Goal: Obtain resource: Obtain resource

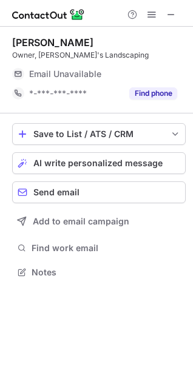
scroll to position [264, 193]
click at [96, 76] on span "Email Unavailable" at bounding box center [65, 74] width 72 height 11
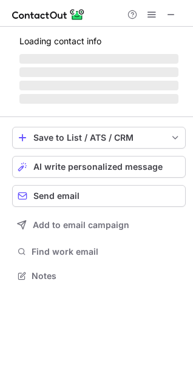
scroll to position [283, 193]
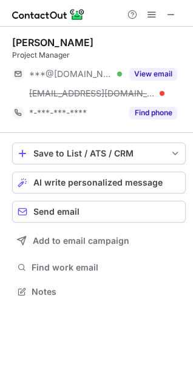
click at [175, 71] on button "View email" at bounding box center [153, 74] width 48 height 12
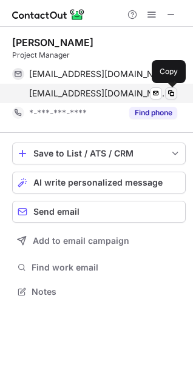
click at [175, 94] on span at bounding box center [171, 94] width 10 height 10
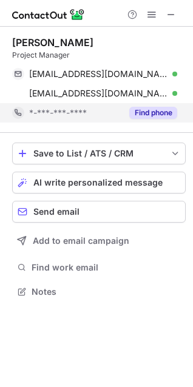
click at [158, 121] on div "Find phone" at bounding box center [149, 112] width 55 height 19
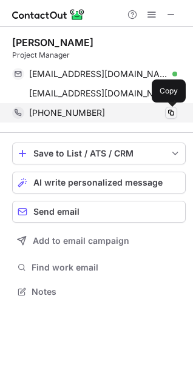
click at [175, 111] on span at bounding box center [171, 113] width 10 height 10
click at [177, 111] on div "+16026167058 Copy" at bounding box center [94, 112] width 165 height 19
click at [175, 111] on span at bounding box center [171, 113] width 10 height 10
click at [171, 111] on span at bounding box center [171, 113] width 10 height 10
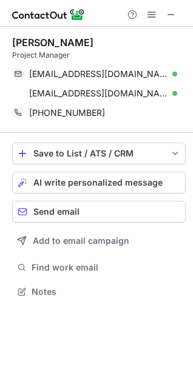
drag, startPoint x: 2, startPoint y: 2, endPoint x: 49, endPoint y: 127, distance: 133.6
click at [49, 127] on div "Denzell Gallegos Project Manager denzellpg@hotmail.com Verified Send email Copy…" at bounding box center [99, 80] width 174 height 106
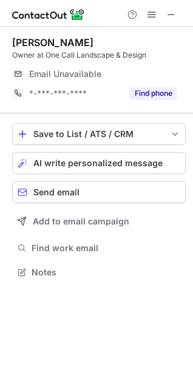
scroll to position [264, 193]
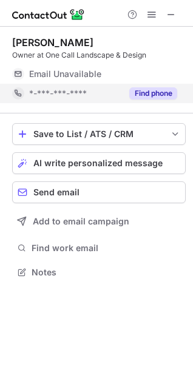
click at [166, 100] on div "Find phone" at bounding box center [149, 93] width 55 height 19
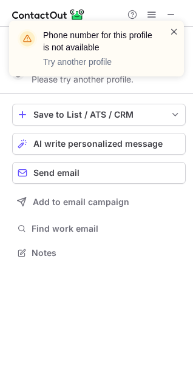
scroll to position [245, 193]
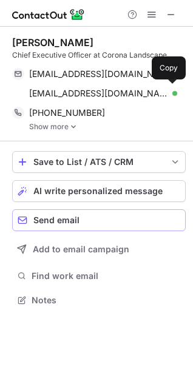
scroll to position [292, 193]
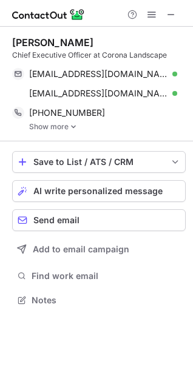
click at [92, 124] on link "Show more" at bounding box center [107, 127] width 157 height 8
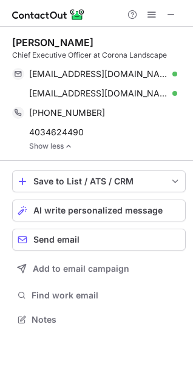
click at [63, 147] on link "Show less" at bounding box center [107, 146] width 157 height 8
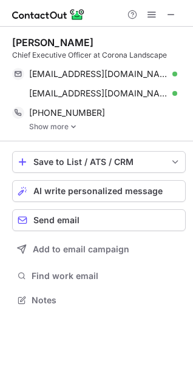
click at [64, 130] on link "Show more" at bounding box center [107, 127] width 157 height 8
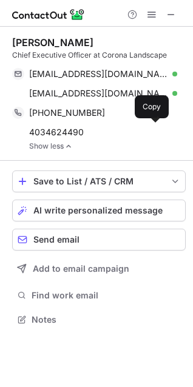
scroll to position [311, 193]
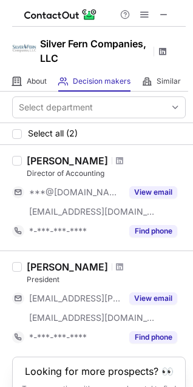
click at [164, 55] on span at bounding box center [163, 52] width 10 height 10
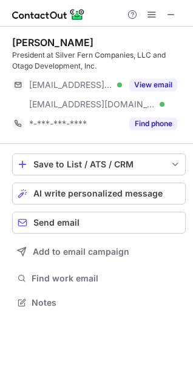
scroll to position [294, 193]
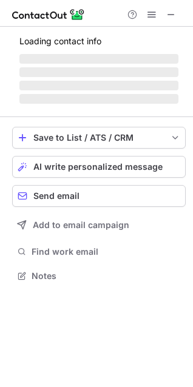
scroll to position [275, 193]
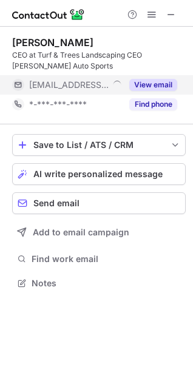
click at [141, 84] on button "View email" at bounding box center [153, 85] width 48 height 12
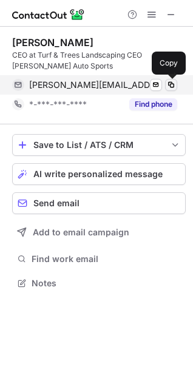
click at [170, 84] on span at bounding box center [171, 85] width 10 height 10
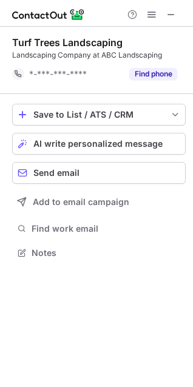
scroll to position [245, 193]
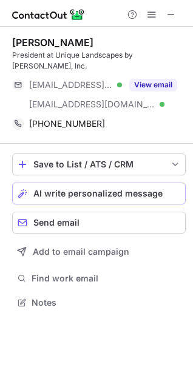
scroll to position [283, 193]
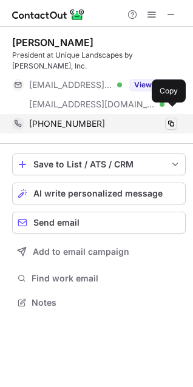
click at [167, 118] on button at bounding box center [171, 124] width 12 height 12
click at [168, 119] on span at bounding box center [171, 124] width 10 height 10
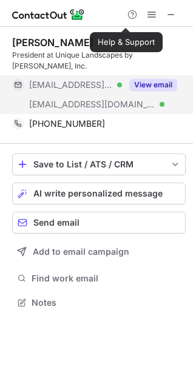
click at [154, 81] on div "View email" at bounding box center [149, 84] width 55 height 19
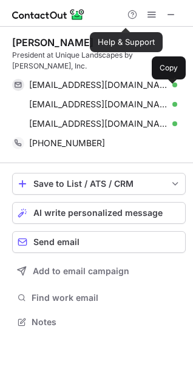
scroll to position [303, 193]
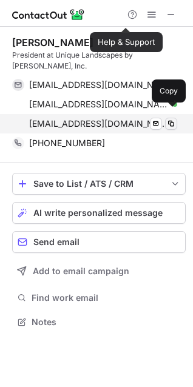
click at [170, 119] on span at bounding box center [171, 124] width 10 height 10
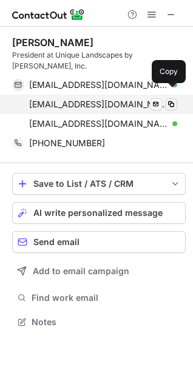
click at [170, 100] on span at bounding box center [171, 105] width 10 height 10
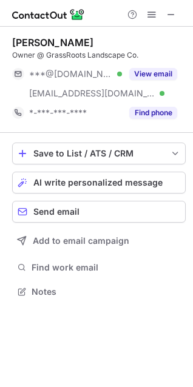
scroll to position [283, 193]
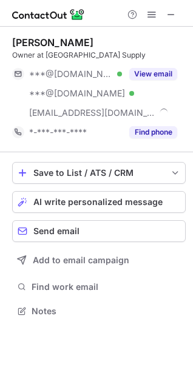
scroll to position [303, 193]
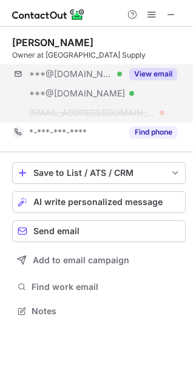
click at [155, 105] on div "***@gmail.com Verified ***@hotmail.com Verified ***@redcanyonsupplyaz.com View …" at bounding box center [99, 93] width 174 height 58
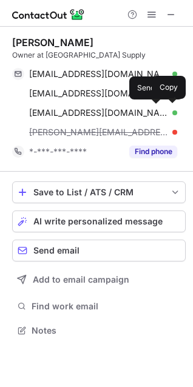
scroll to position [322, 193]
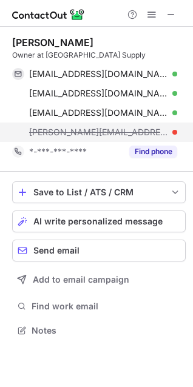
click at [172, 133] on div at bounding box center [174, 132] width 5 height 5
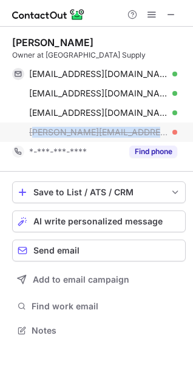
drag, startPoint x: 147, startPoint y: 132, endPoint x: 32, endPoint y: 135, distance: 114.7
click at [32, 135] on div "ismael@redcanyonsupplyaz.com" at bounding box center [103, 132] width 148 height 11
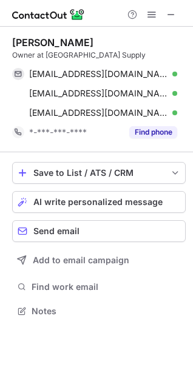
copy span "smael@redcanyonsupplyaz.com"
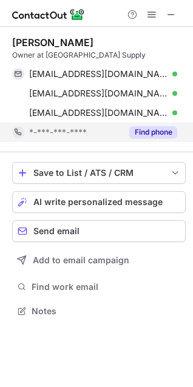
click at [148, 138] on button "Find phone" at bounding box center [153, 132] width 48 height 12
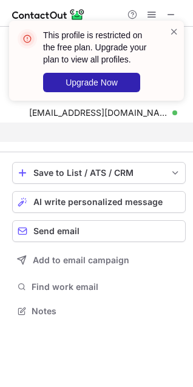
scroll to position [283, 193]
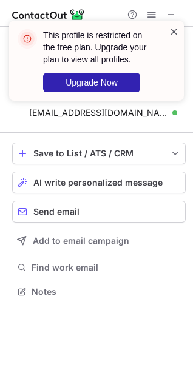
click at [171, 32] on span at bounding box center [174, 31] width 10 height 12
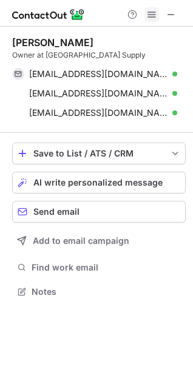
click at [147, 16] on span at bounding box center [152, 15] width 10 height 10
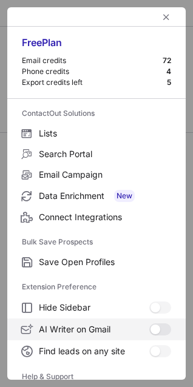
scroll to position [118, 0]
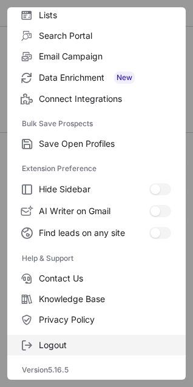
click at [82, 339] on label "Logout" at bounding box center [96, 345] width 178 height 21
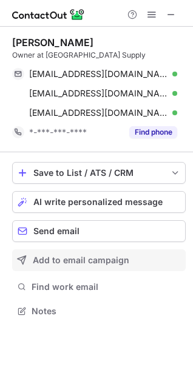
scroll to position [303, 193]
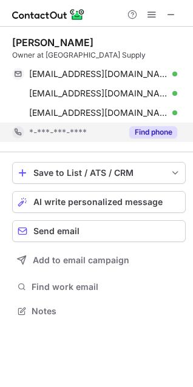
click at [150, 135] on button "Find phone" at bounding box center [153, 132] width 48 height 12
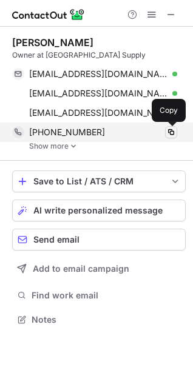
click at [169, 131] on span at bounding box center [171, 132] width 10 height 10
click at [65, 138] on div "+14809933403 Copied!" at bounding box center [94, 132] width 165 height 19
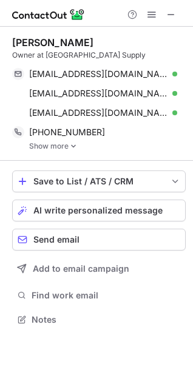
click at [63, 145] on link "Show more" at bounding box center [107, 146] width 157 height 8
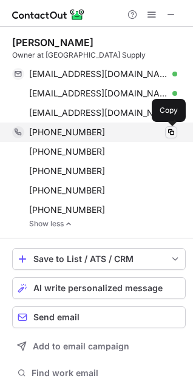
click at [173, 138] on button at bounding box center [171, 132] width 12 height 12
click at [169, 132] on span at bounding box center [171, 132] width 10 height 10
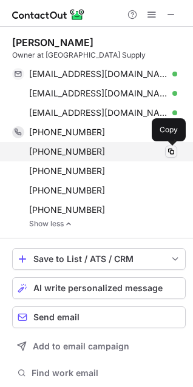
click at [169, 149] on span at bounding box center [171, 152] width 10 height 10
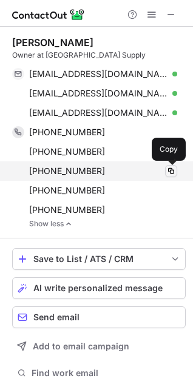
click at [174, 170] on span at bounding box center [171, 171] width 10 height 10
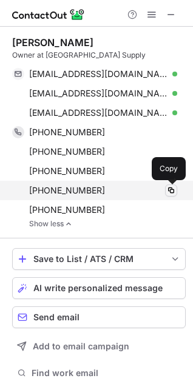
click at [170, 194] on span at bounding box center [171, 191] width 10 height 10
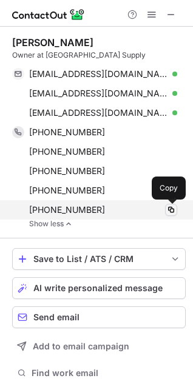
click at [167, 213] on span at bounding box center [171, 210] width 10 height 10
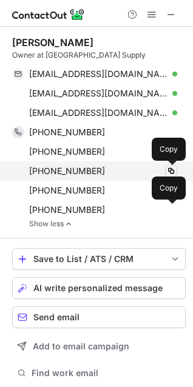
click at [174, 167] on span at bounding box center [171, 171] width 10 height 10
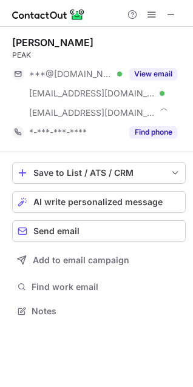
scroll to position [303, 193]
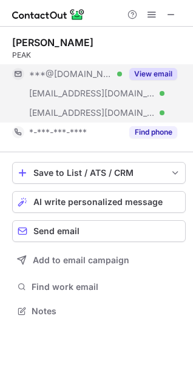
click at [140, 72] on button "View email" at bounding box center [153, 74] width 48 height 12
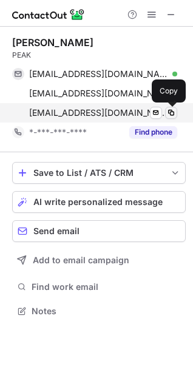
click at [168, 113] on span at bounding box center [171, 113] width 10 height 10
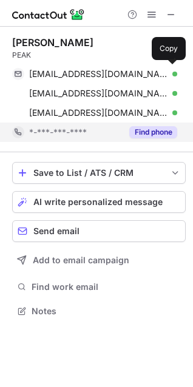
click at [147, 139] on div "Find phone" at bounding box center [149, 132] width 55 height 19
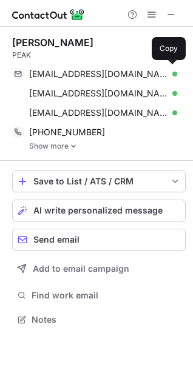
click at [70, 148] on img at bounding box center [73, 146] width 7 height 8
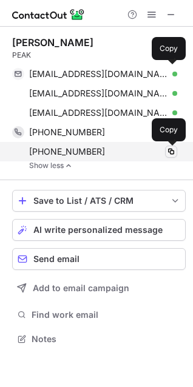
click at [170, 149] on span at bounding box center [171, 152] width 10 height 10
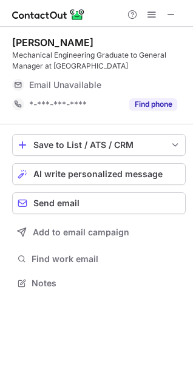
scroll to position [275, 193]
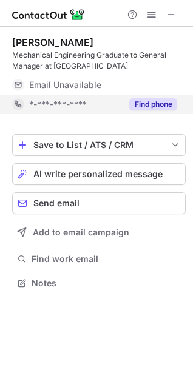
click at [150, 103] on button "Find phone" at bounding box center [153, 104] width 48 height 12
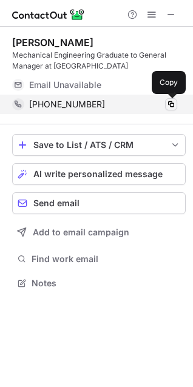
click at [174, 102] on span at bounding box center [171, 105] width 10 height 10
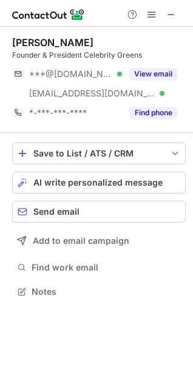
scroll to position [283, 193]
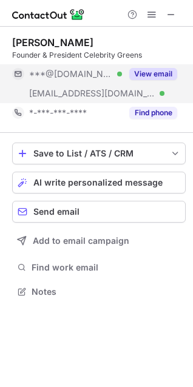
click at [149, 71] on button "View email" at bounding box center [153, 74] width 48 height 12
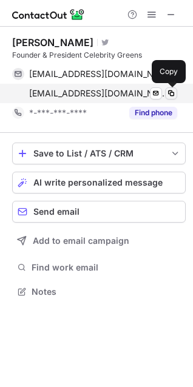
click at [169, 92] on span at bounding box center [171, 94] width 10 height 10
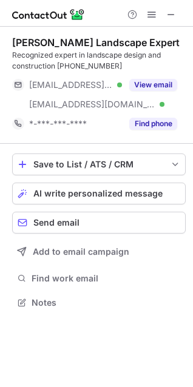
scroll to position [294, 193]
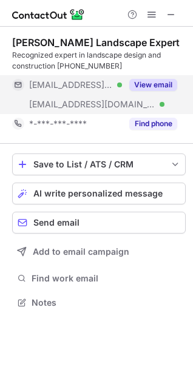
click at [146, 87] on button "View email" at bounding box center [153, 85] width 48 height 12
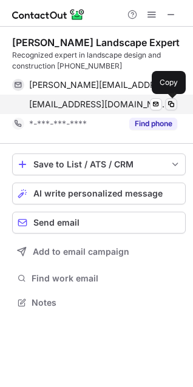
click at [170, 100] on span at bounding box center [171, 105] width 10 height 10
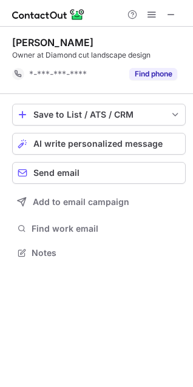
scroll to position [245, 193]
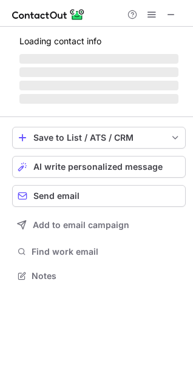
scroll to position [264, 193]
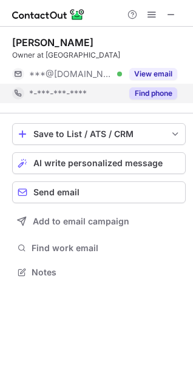
click at [152, 95] on button "Find phone" at bounding box center [153, 93] width 48 height 12
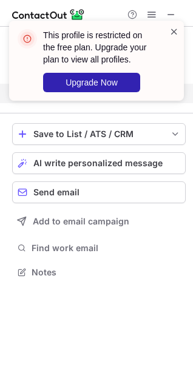
click at [174, 32] on span at bounding box center [174, 31] width 10 height 12
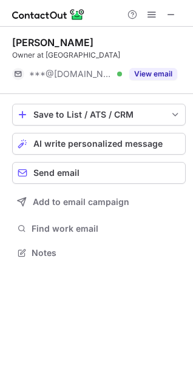
scroll to position [245, 193]
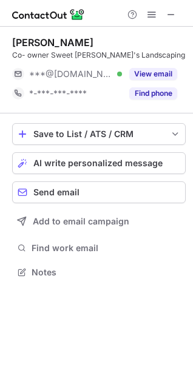
scroll to position [264, 193]
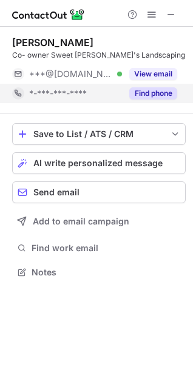
click at [161, 103] on div "Find phone" at bounding box center [149, 93] width 55 height 19
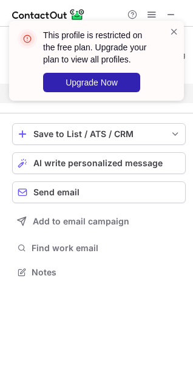
scroll to position [245, 193]
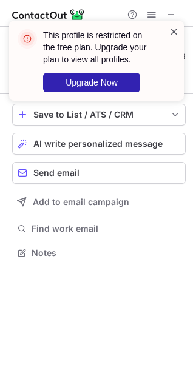
click at [170, 33] on span at bounding box center [174, 31] width 10 height 12
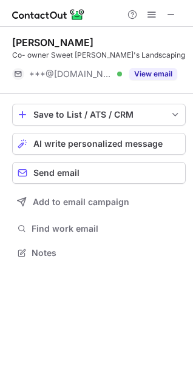
click at [168, 17] on div "This profile is restricted on the free plan. Upgrade your plan to view all prof…" at bounding box center [96, 65] width 194 height 114
click at [168, 13] on span at bounding box center [171, 15] width 10 height 10
click at [154, 19] on span at bounding box center [152, 15] width 10 height 10
click at [147, 18] on span at bounding box center [152, 15] width 10 height 10
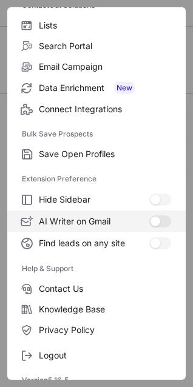
scroll to position [118, 0]
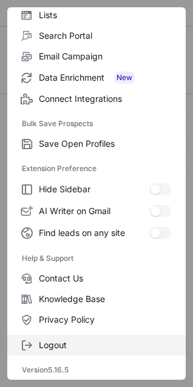
click at [76, 344] on span "Logout" at bounding box center [105, 345] width 132 height 11
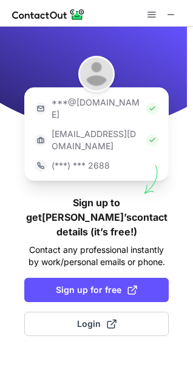
click at [79, 299] on div "***@[DOMAIN_NAME] [EMAIL_ADDRESS][DOMAIN_NAME] (***) *** 2688 Sign up to get [P…" at bounding box center [96, 207] width 193 height 360
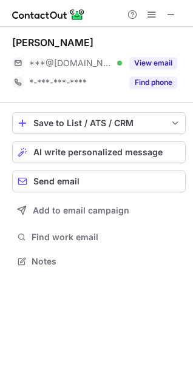
scroll to position [253, 193]
click at [161, 95] on div "Cindy Rousselle ***@gmail.com Verified View email *-***-***-**** Find phone" at bounding box center [99, 65] width 174 height 76
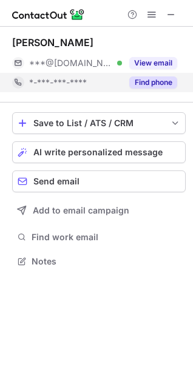
click at [163, 87] on button "Find phone" at bounding box center [153, 82] width 48 height 12
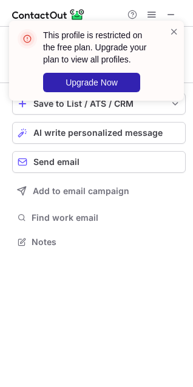
scroll to position [234, 193]
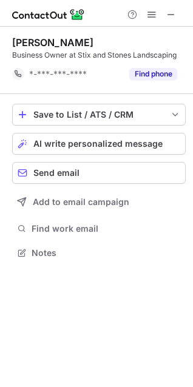
scroll to position [245, 193]
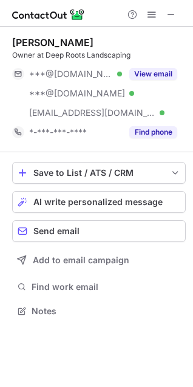
scroll to position [303, 193]
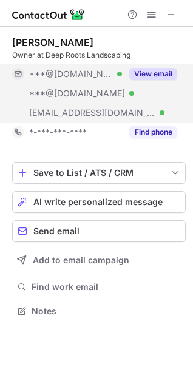
click at [157, 65] on div "View email" at bounding box center [149, 73] width 55 height 19
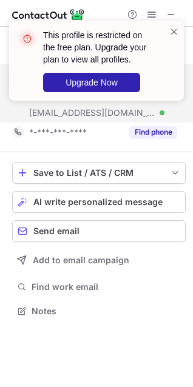
click at [170, 38] on div at bounding box center [174, 60] width 10 height 70
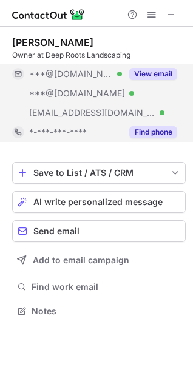
click at [148, 126] on button "Find phone" at bounding box center [153, 132] width 48 height 12
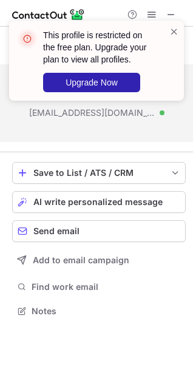
scroll to position [283, 193]
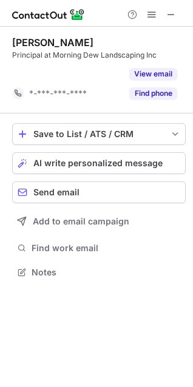
scroll to position [245, 193]
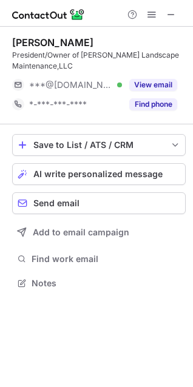
scroll to position [275, 193]
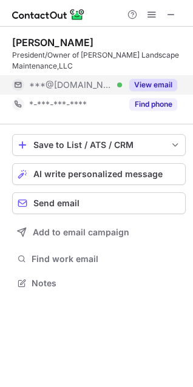
click at [148, 80] on button "View email" at bounding box center [153, 85] width 48 height 12
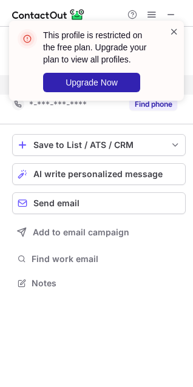
click at [177, 32] on span at bounding box center [174, 31] width 10 height 12
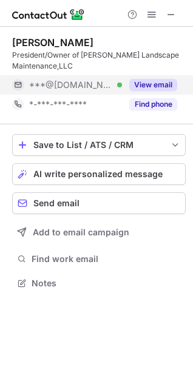
click at [152, 16] on div "This profile is restricted on the free plan. Upgrade your plan to view all prof…" at bounding box center [96, 65] width 194 height 114
click at [152, 16] on span at bounding box center [152, 15] width 10 height 10
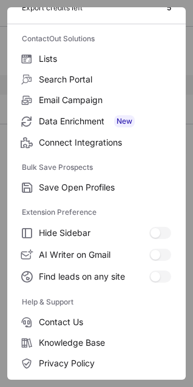
scroll to position [118, 0]
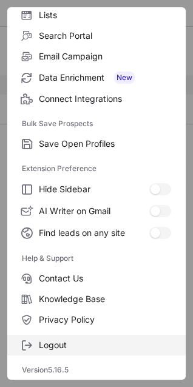
click at [53, 337] on label "Logout" at bounding box center [96, 345] width 178 height 21
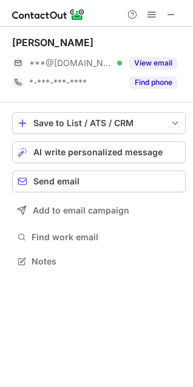
scroll to position [253, 193]
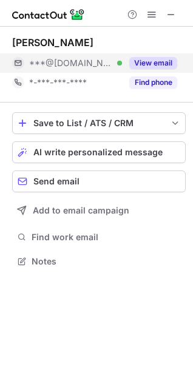
click at [141, 67] on button "View email" at bounding box center [153, 63] width 48 height 12
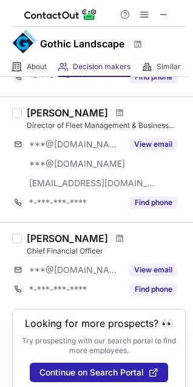
scroll to position [928, 0]
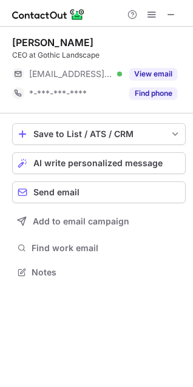
scroll to position [264, 193]
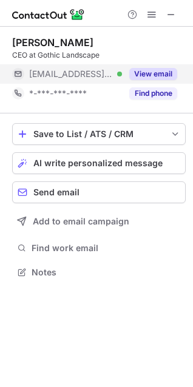
click at [140, 75] on button "View email" at bounding box center [153, 74] width 48 height 12
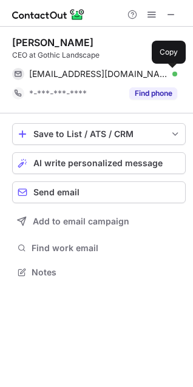
click at [171, 75] on span at bounding box center [171, 74] width 10 height 10
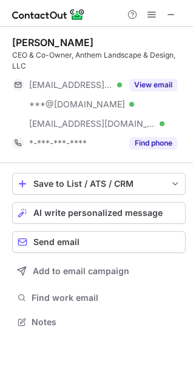
scroll to position [314, 193]
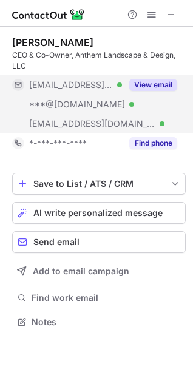
click at [150, 84] on button "View email" at bounding box center [153, 85] width 48 height 12
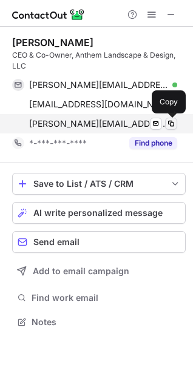
click at [172, 120] on span at bounding box center [171, 124] width 10 height 10
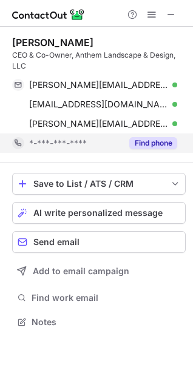
click at [133, 143] on button "Find phone" at bounding box center [153, 143] width 48 height 12
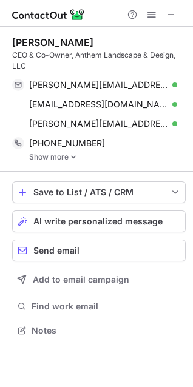
scroll to position [322, 193]
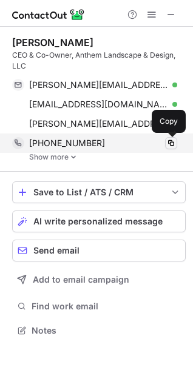
click at [170, 142] on span at bounding box center [171, 143] width 10 height 10
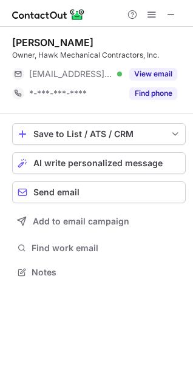
scroll to position [6, 6]
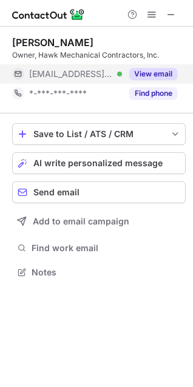
click at [147, 72] on button "View email" at bounding box center [153, 74] width 48 height 12
